Goal: Transaction & Acquisition: Book appointment/travel/reservation

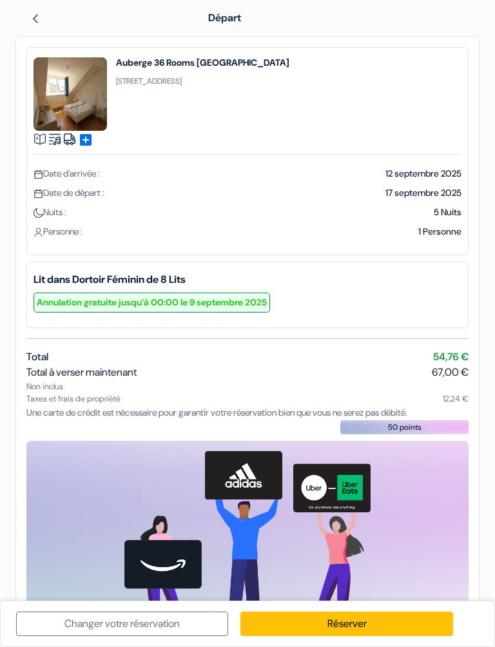
click at [355, 624] on link "Réserver" at bounding box center [346, 623] width 212 height 24
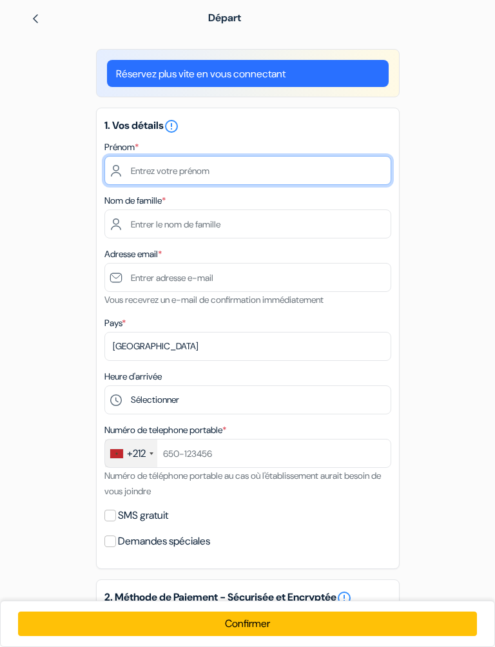
click at [158, 177] on input "text" at bounding box center [247, 170] width 287 height 29
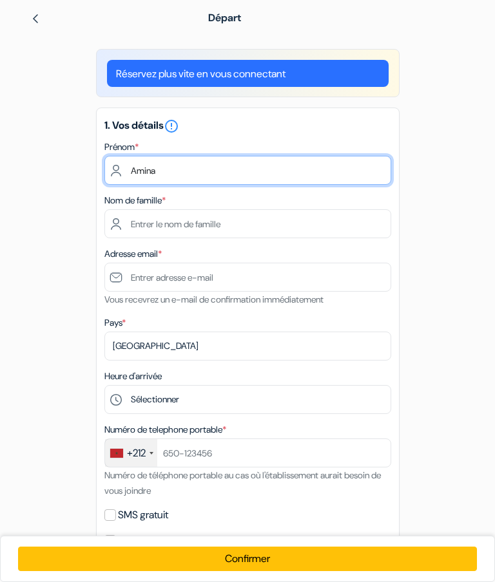
type input "Amina"
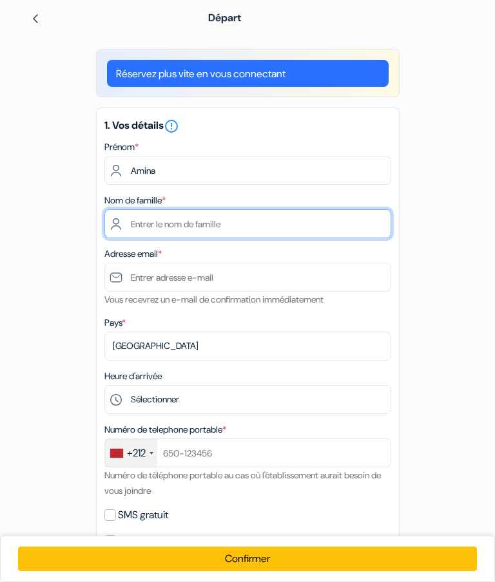
click at [197, 234] on input "text" at bounding box center [247, 223] width 287 height 29
type input "Douiri"
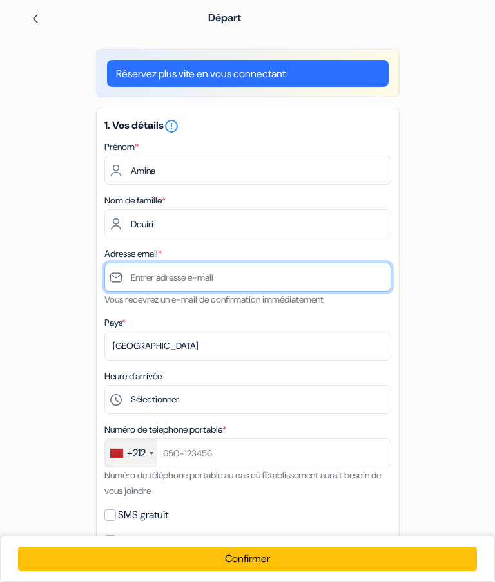
click at [218, 275] on input "text" at bounding box center [247, 277] width 287 height 29
type input "A"
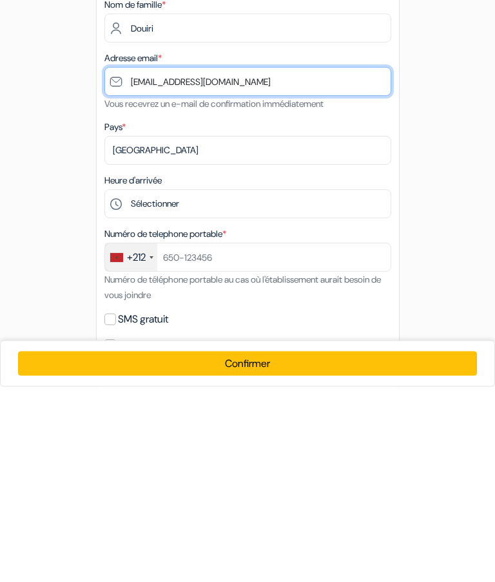
type input "[EMAIL_ADDRESS][DOMAIN_NAME]"
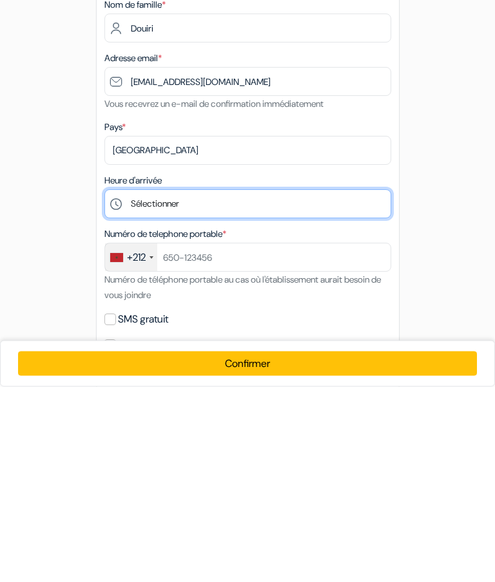
click at [173, 385] on select "Sélectionner 15:00 16:00 17:00 18:00 19:00 20:00 21:00 22:00 23:00" at bounding box center [247, 399] width 287 height 29
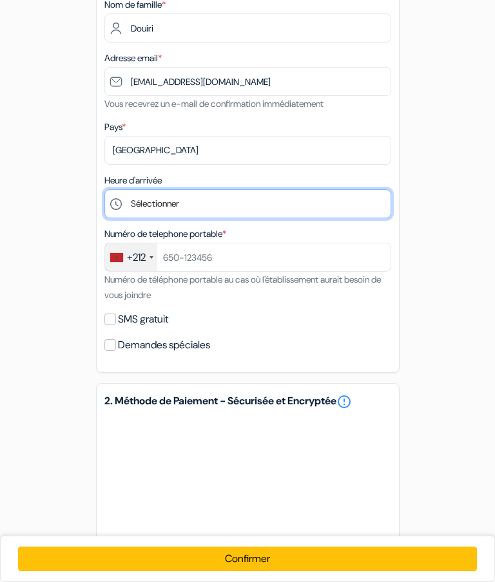
select select "20"
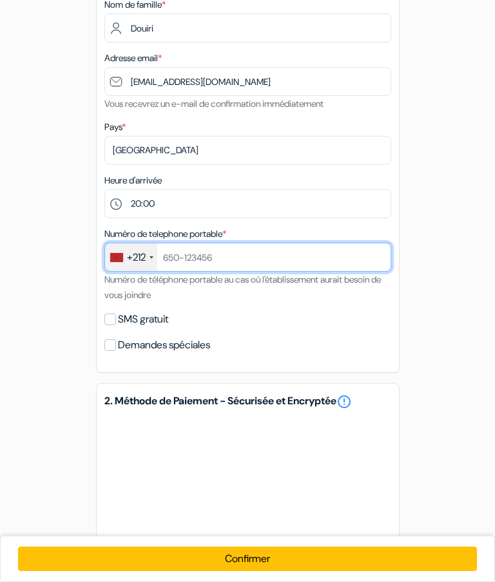
click at [224, 259] on input "text" at bounding box center [247, 257] width 287 height 29
type input "654045455"
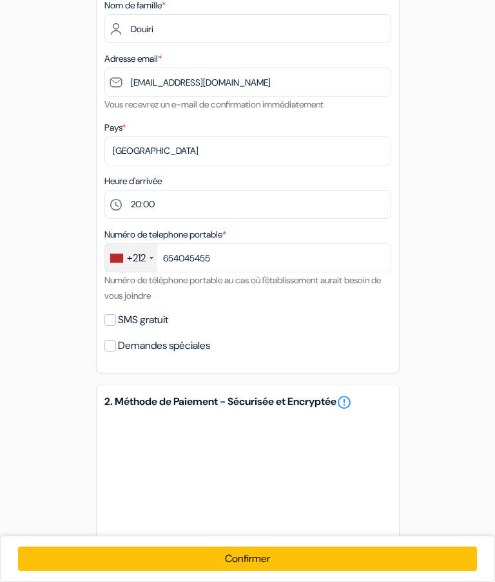
click at [120, 321] on label "SMS gratuit" at bounding box center [143, 320] width 50 height 18
click at [116, 321] on input "SMS gratuit" at bounding box center [110, 320] width 12 height 12
checkbox input "true"
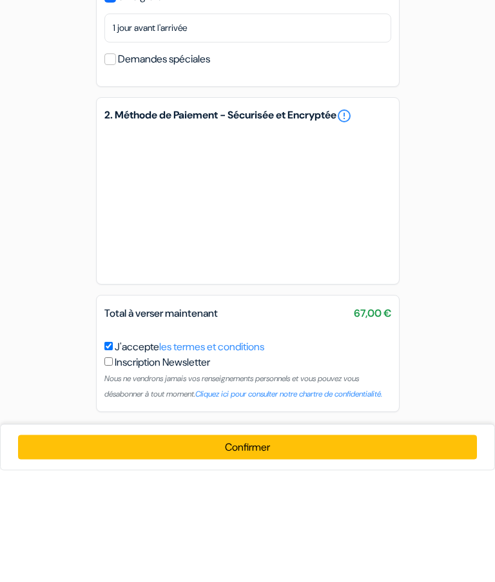
scroll to position [422, 0]
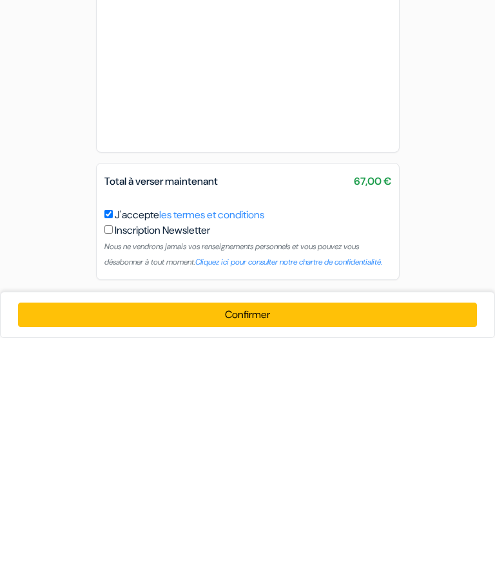
click at [261, 547] on button "Confirmer Loading..." at bounding box center [247, 559] width 459 height 24
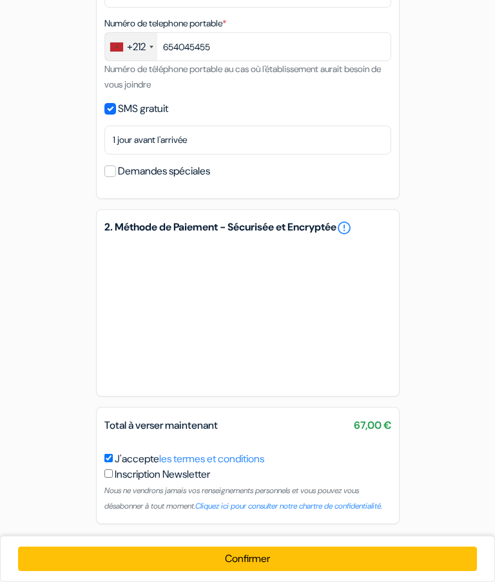
click at [486, 397] on div "add_box Auberge 36 Rooms Berlin Kreuzberg Spreewaldplatz 8, Berlin, Allemagne D…" at bounding box center [247, 84] width 479 height 908
click at [254, 560] on button "Confirmer Loading..." at bounding box center [247, 559] width 459 height 24
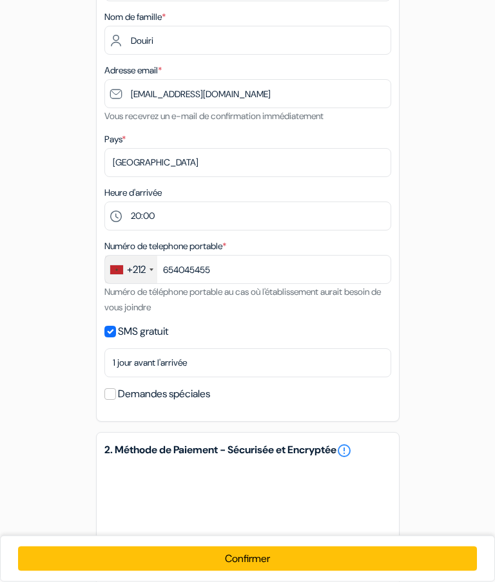
scroll to position [0, 0]
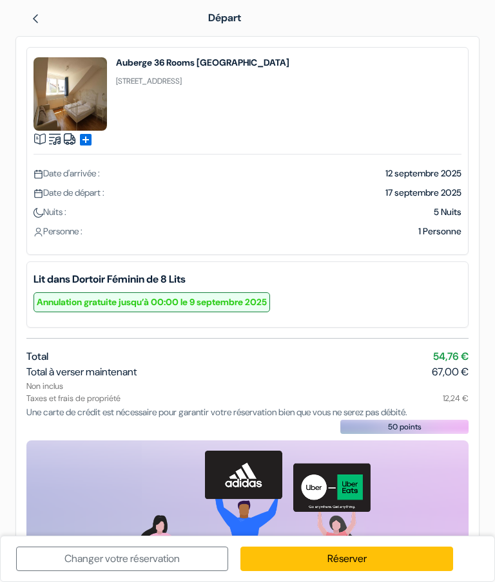
scroll to position [52, 0]
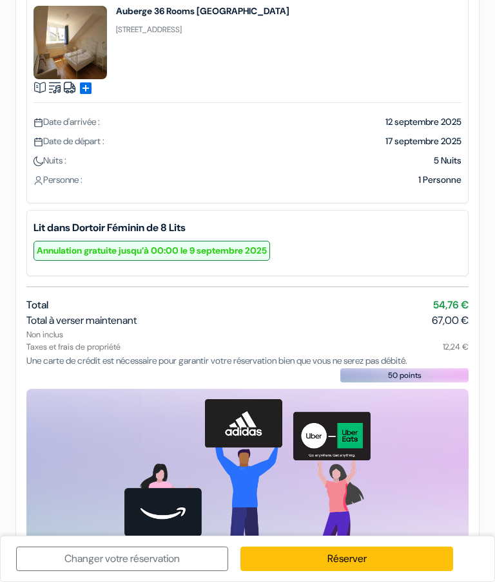
click at [361, 320] on div "Total à verser maintenant 67,00 €" at bounding box center [247, 320] width 442 height 15
click at [359, 559] on link "Réserver" at bounding box center [346, 559] width 212 height 24
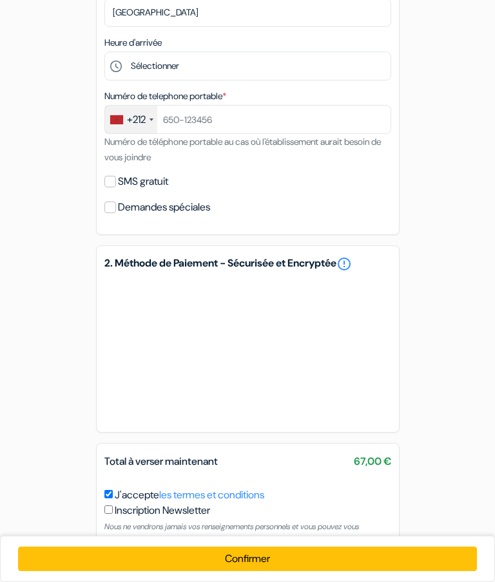
scroll to position [385, 0]
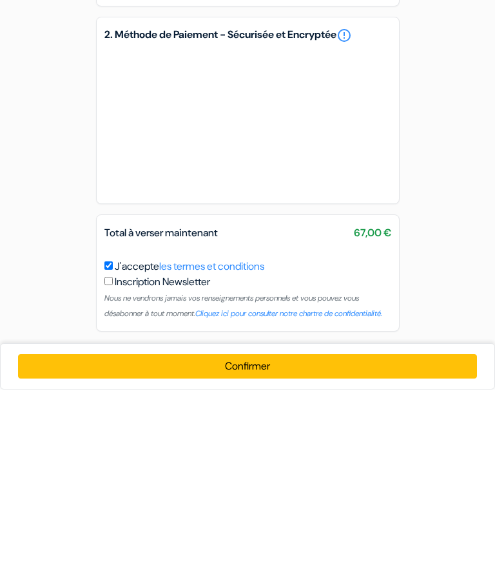
click at [254, 547] on button "Confirmer Loading..." at bounding box center [247, 559] width 459 height 24
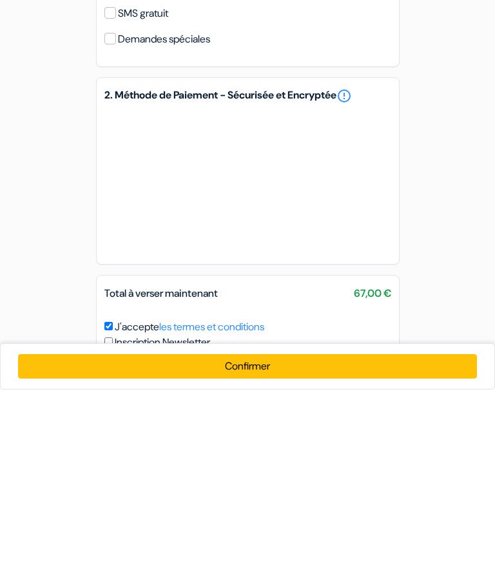
scroll to position [0, 0]
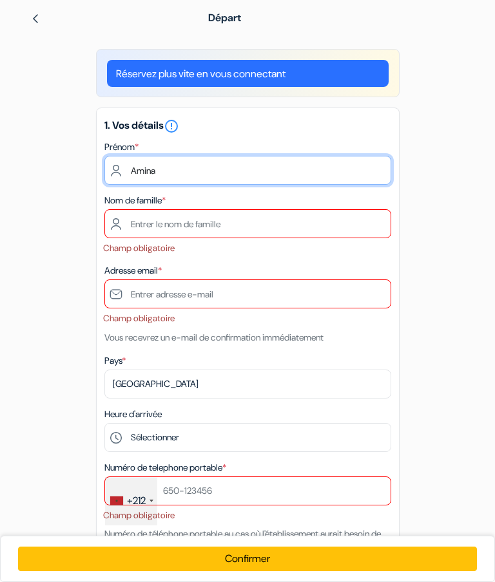
type input "Amina"
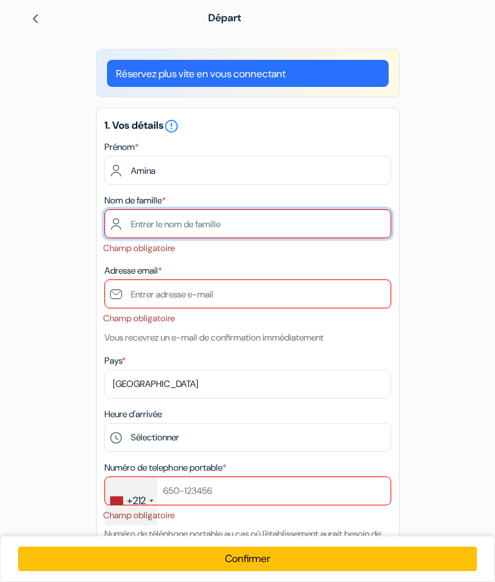
click at [181, 224] on input "text" at bounding box center [247, 223] width 287 height 29
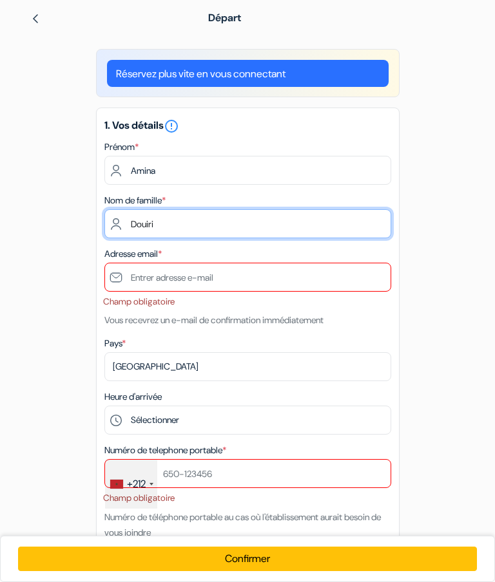
type input "Douiri"
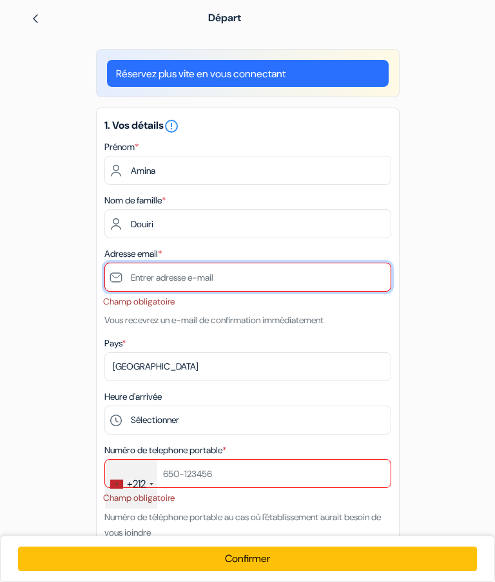
click at [220, 281] on input "text" at bounding box center [247, 277] width 287 height 29
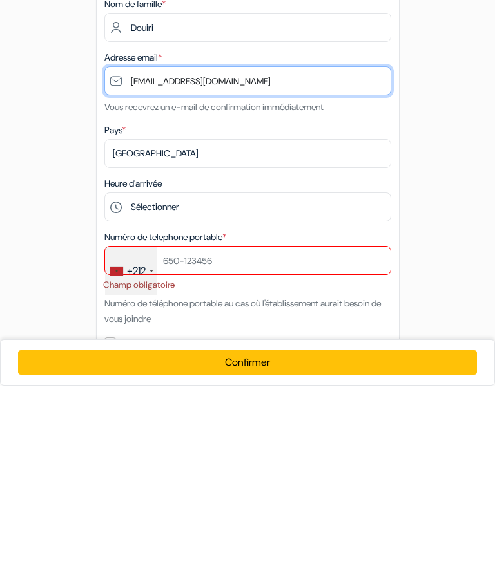
type input "[EMAIL_ADDRESS][DOMAIN_NAME]"
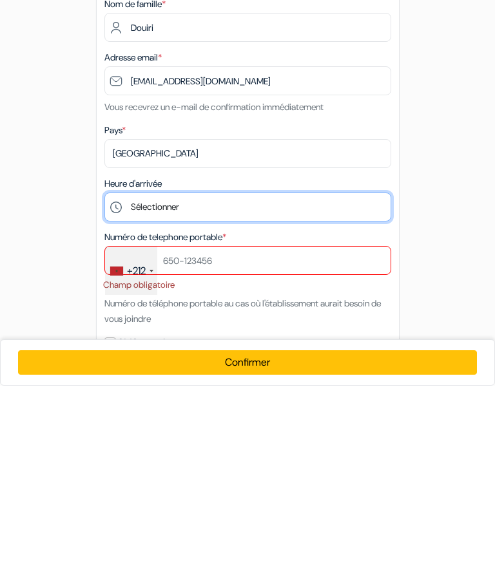
click at [168, 389] on select "Sélectionner 15:00 16:00 17:00 18:00 19:00 20:00 21:00 22:00 23:00" at bounding box center [247, 403] width 287 height 29
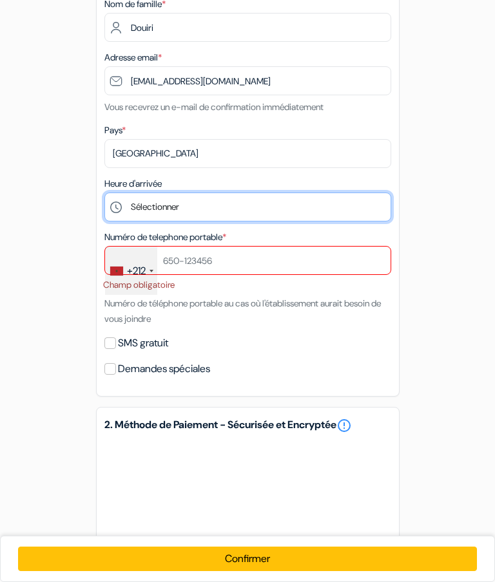
select select "21"
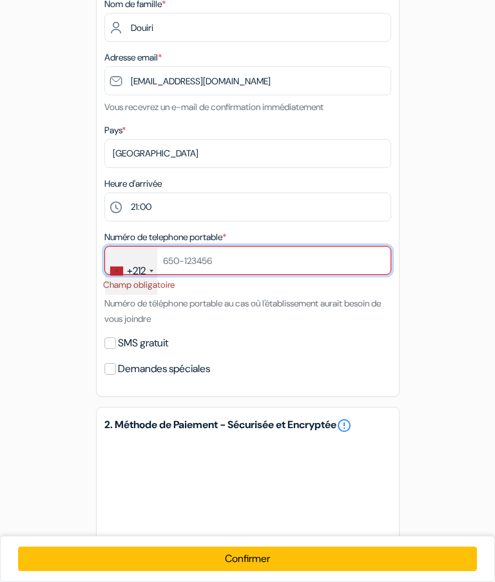
click at [215, 267] on input "text" at bounding box center [247, 260] width 287 height 29
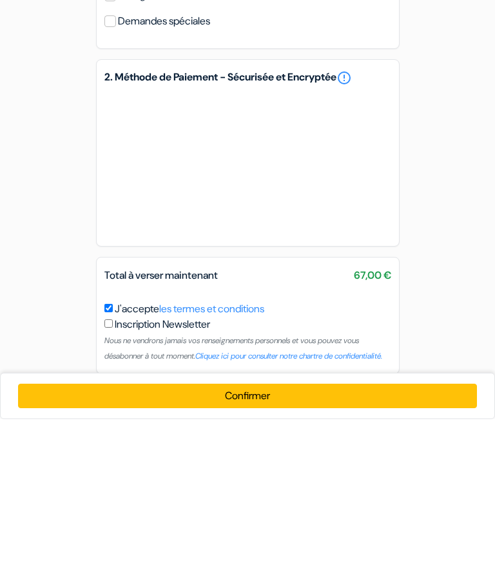
scroll to position [393, 0]
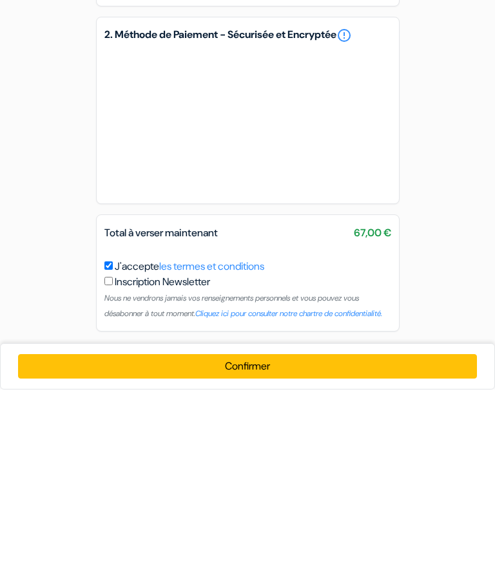
type input "654045455"
click at [263, 547] on button "Confirmer Loading..." at bounding box center [247, 559] width 459 height 24
click at [243, 547] on button "Confirmer Loading..." at bounding box center [247, 559] width 459 height 24
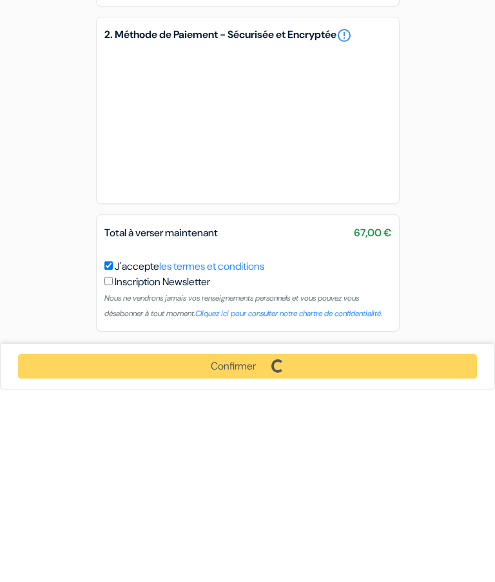
scroll to position [341, 0]
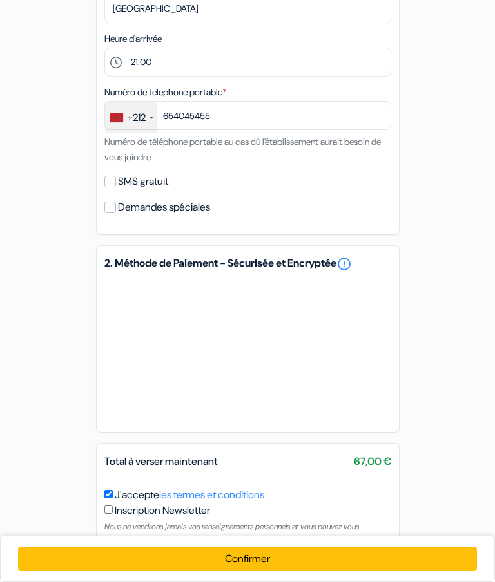
click at [384, 571] on button "Confirmer Loading..." at bounding box center [247, 559] width 459 height 24
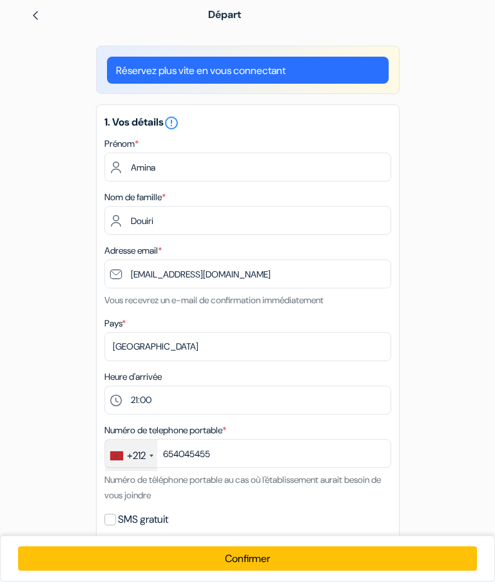
scroll to position [0, 0]
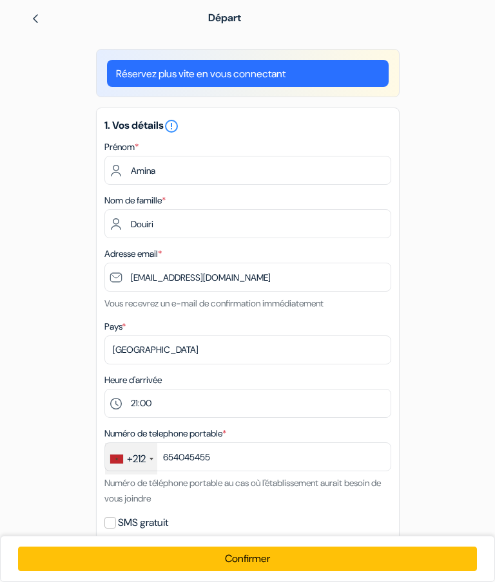
click at [3, 304] on form "Départ add_box [GEOGRAPHIC_DATA] [GEOGRAPHIC_DATA] [STREET_ADDRESS] no_plan 12 …" at bounding box center [247, 457] width 495 height 915
click at [48, 13] on div at bounding box center [105, 17] width 151 height 15
click at [40, 16] on img at bounding box center [35, 19] width 10 height 10
click at [39, 11] on link at bounding box center [35, 18] width 10 height 14
click at [35, 17] on img at bounding box center [35, 19] width 10 height 10
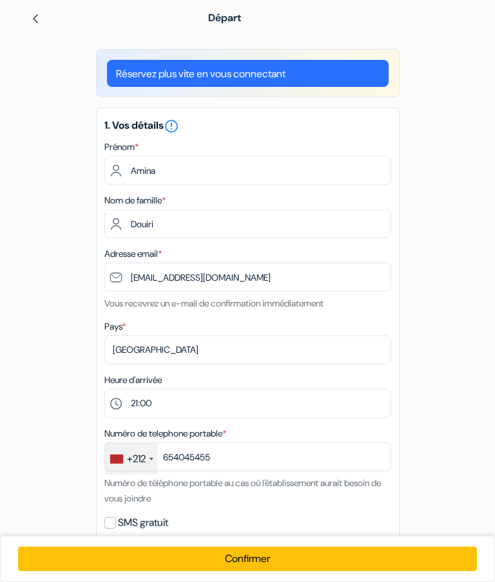
click at [35, 17] on img at bounding box center [35, 19] width 10 height 10
